Goal: Navigation & Orientation: Find specific page/section

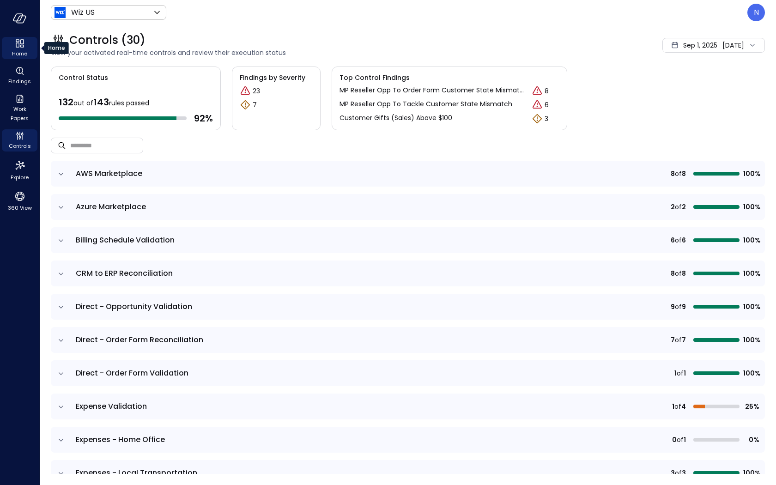
click at [15, 41] on icon "Home" at bounding box center [19, 43] width 11 height 11
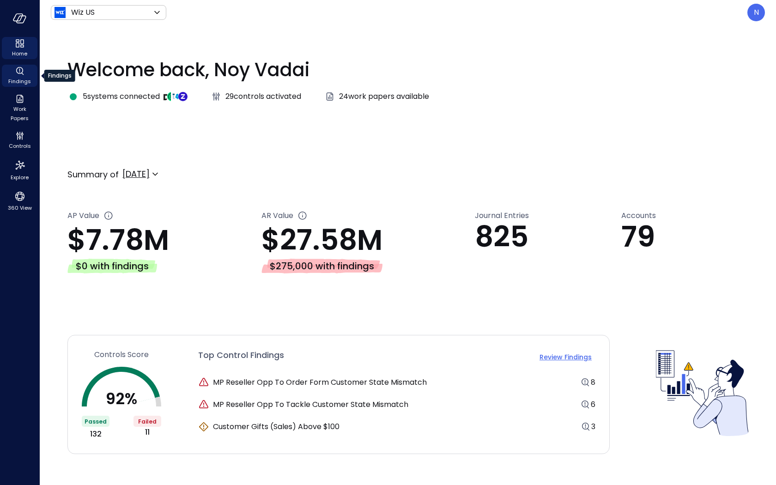
click at [21, 72] on icon "Findings" at bounding box center [19, 71] width 11 height 11
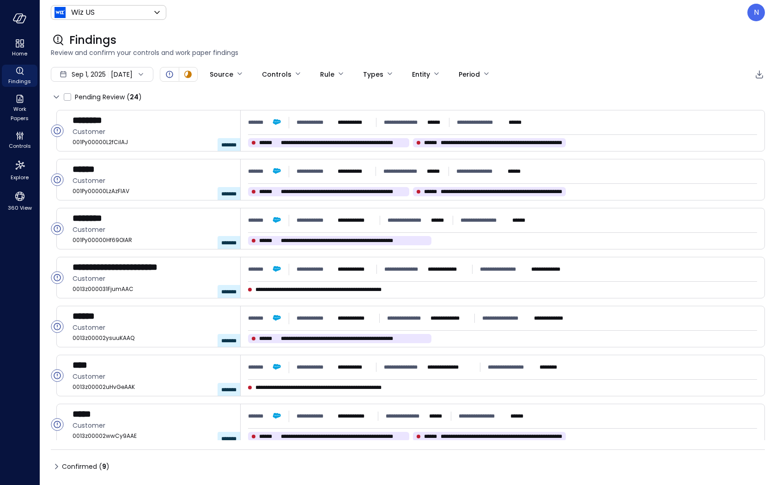
click at [0, 78] on div "Home Findings Work Papers Controls Explore 360 View" at bounding box center [19, 125] width 39 height 176
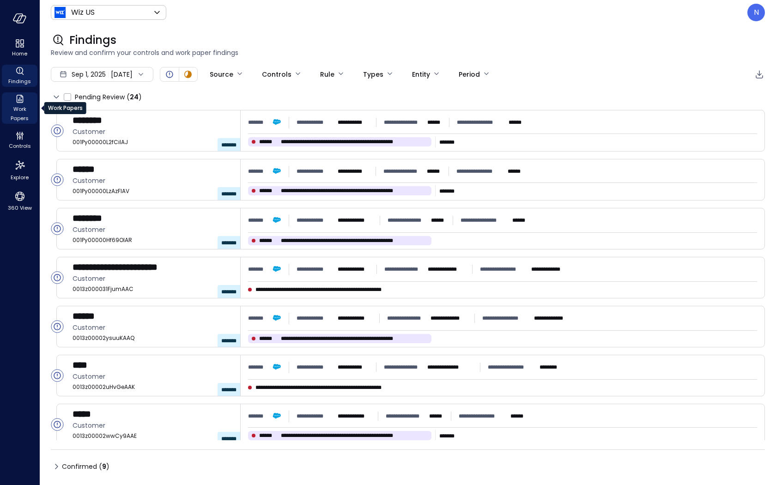
click at [13, 110] on span "Work Papers" at bounding box center [20, 113] width 28 height 18
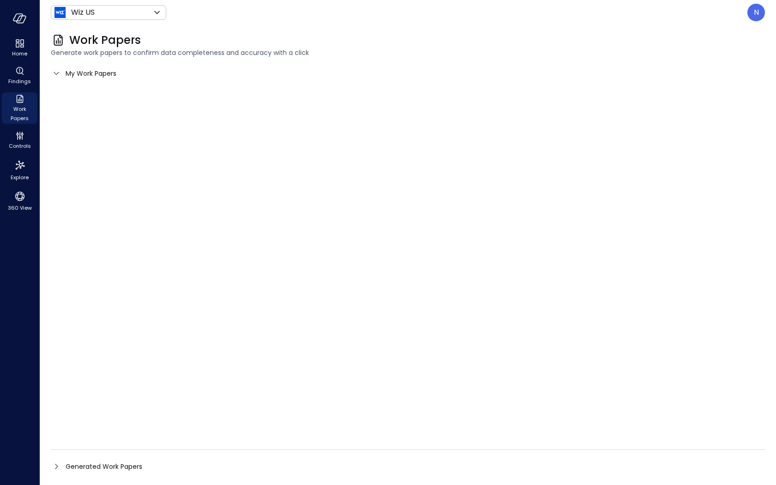
click at [24, 153] on ul "Home Findings Work Papers Controls Explore 360 View" at bounding box center [20, 125] width 36 height 176
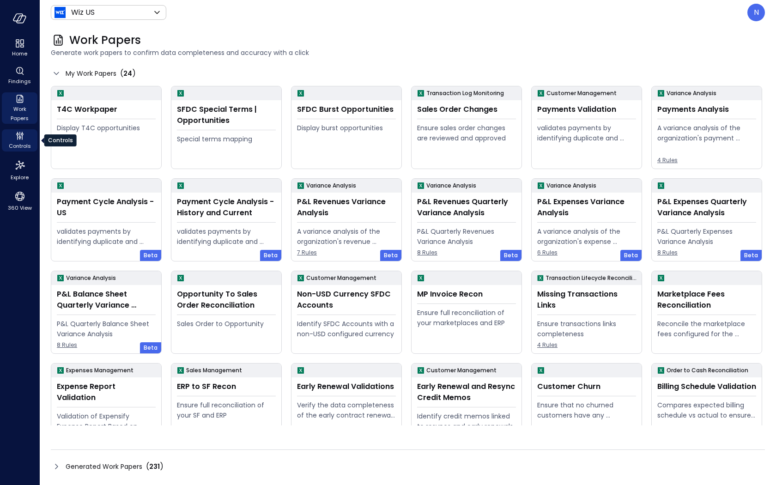
click at [26, 141] on span "Controls" at bounding box center [20, 145] width 22 height 9
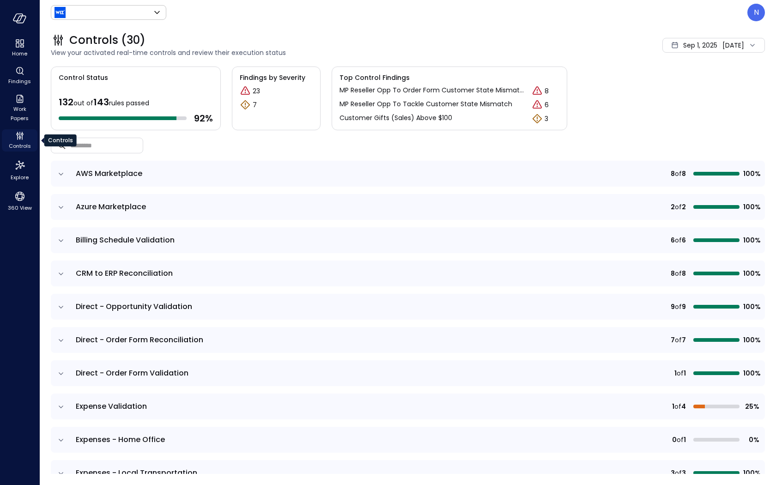
type input "******"
click at [27, 117] on span "Work Papers" at bounding box center [20, 113] width 28 height 18
